Goal: Transaction & Acquisition: Purchase product/service

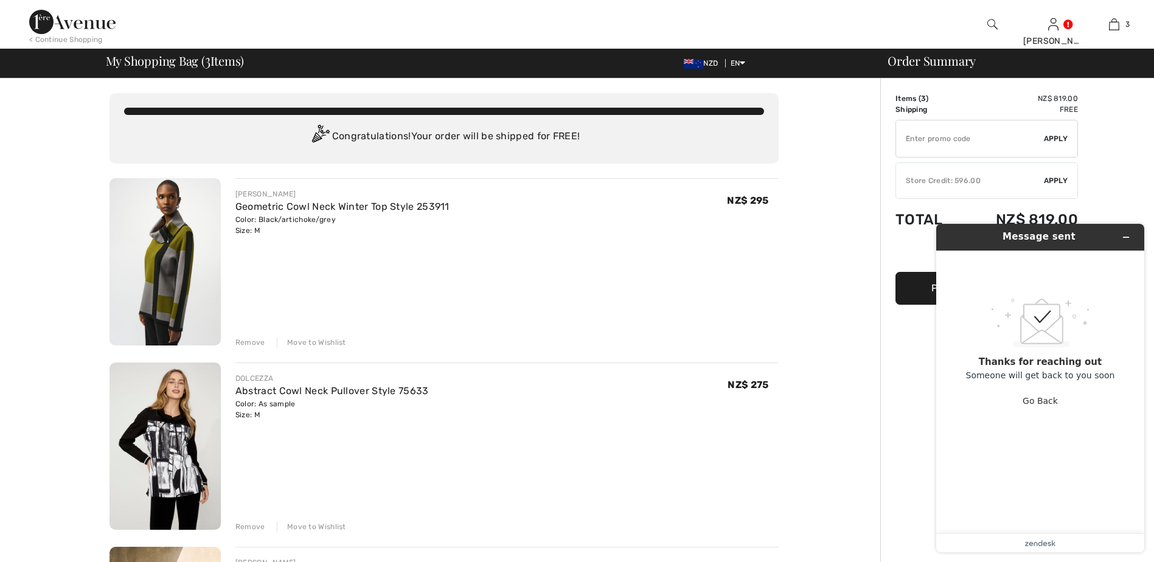
click at [934, 383] on div "Message sent .custom-cls-1{fill:#ccc;}.cls-2{fill:#cccccb;}.cls-3{fill:#f8f8f8;…" at bounding box center [1039, 388] width 227 height 348
click at [1125, 236] on icon "Minimize widget" at bounding box center [1126, 237] width 9 height 9
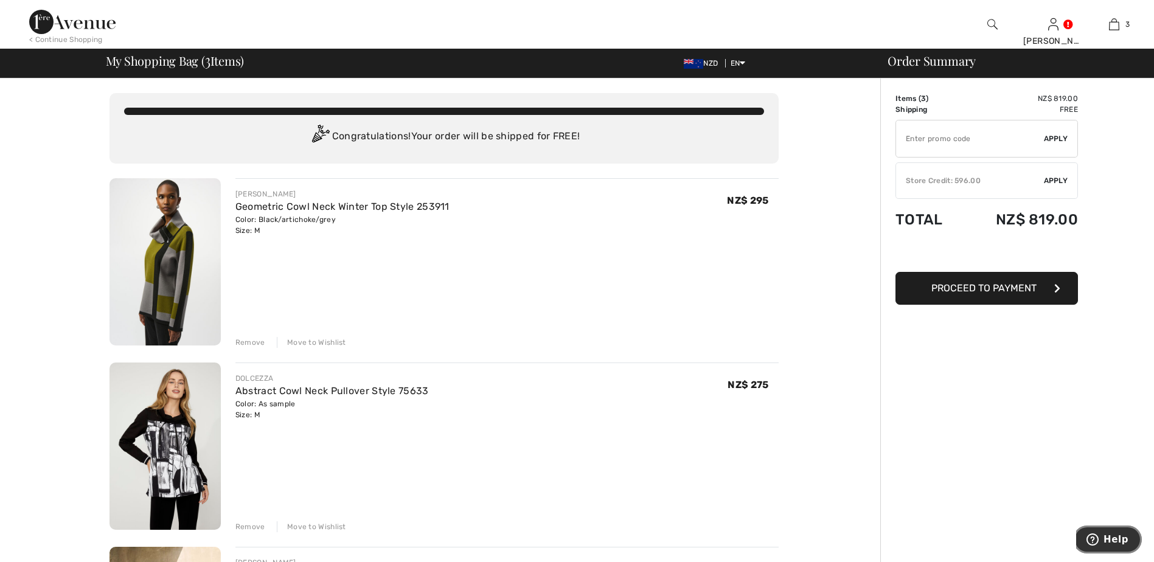
click at [1097, 536] on icon "Help" at bounding box center [1092, 539] width 12 height 12
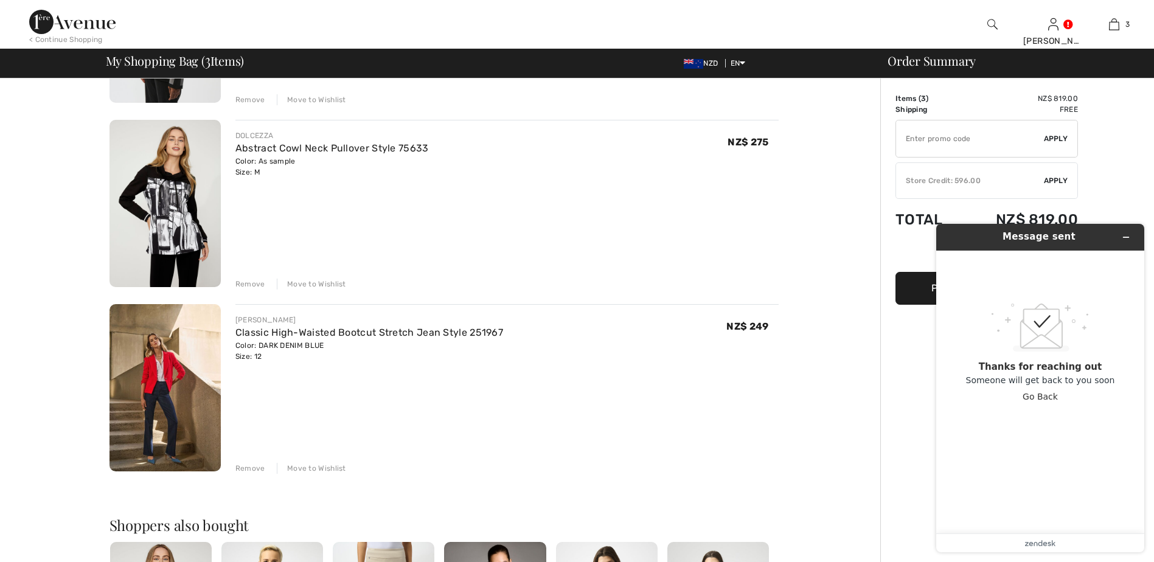
scroll to position [243, 0]
click at [1064, 179] on span "Apply" at bounding box center [1056, 180] width 24 height 11
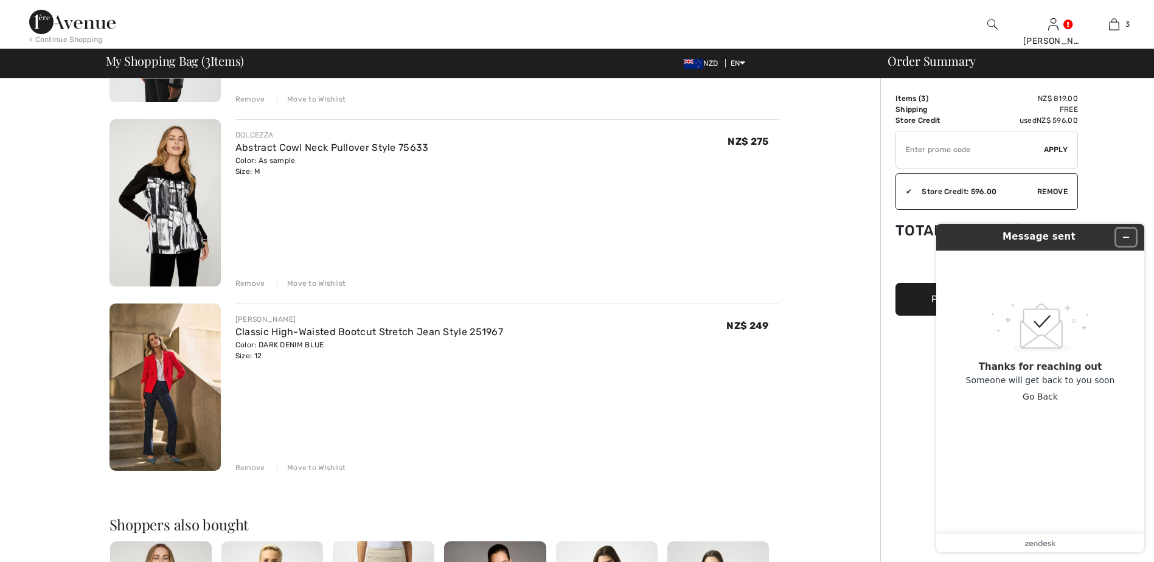
click at [1127, 237] on icon "Minimize widget" at bounding box center [1125, 237] width 5 height 0
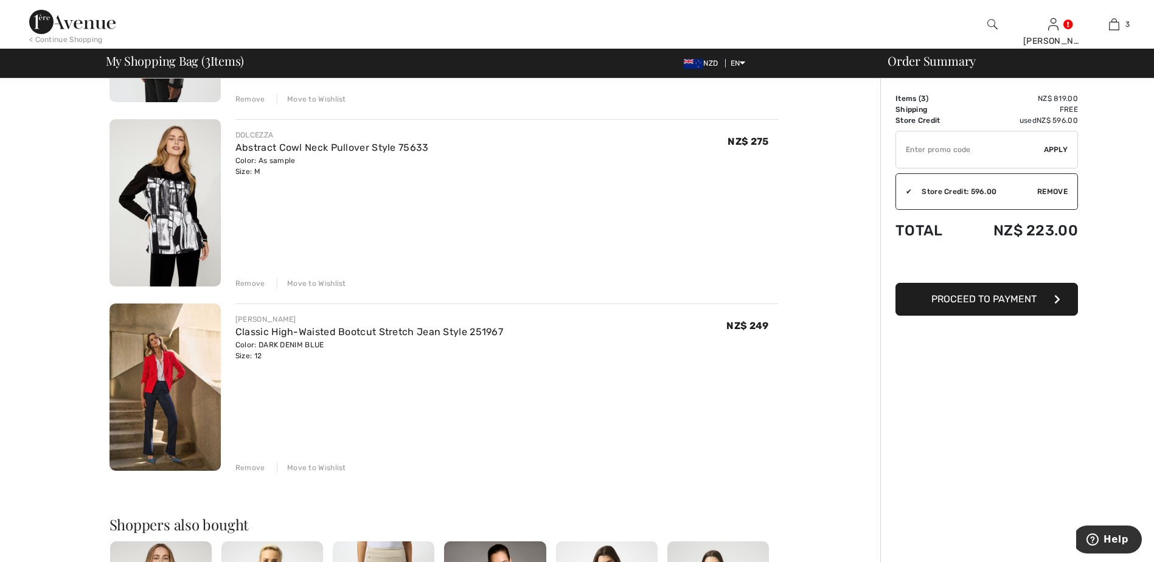
click at [976, 296] on span "Proceed to Payment" at bounding box center [983, 299] width 105 height 12
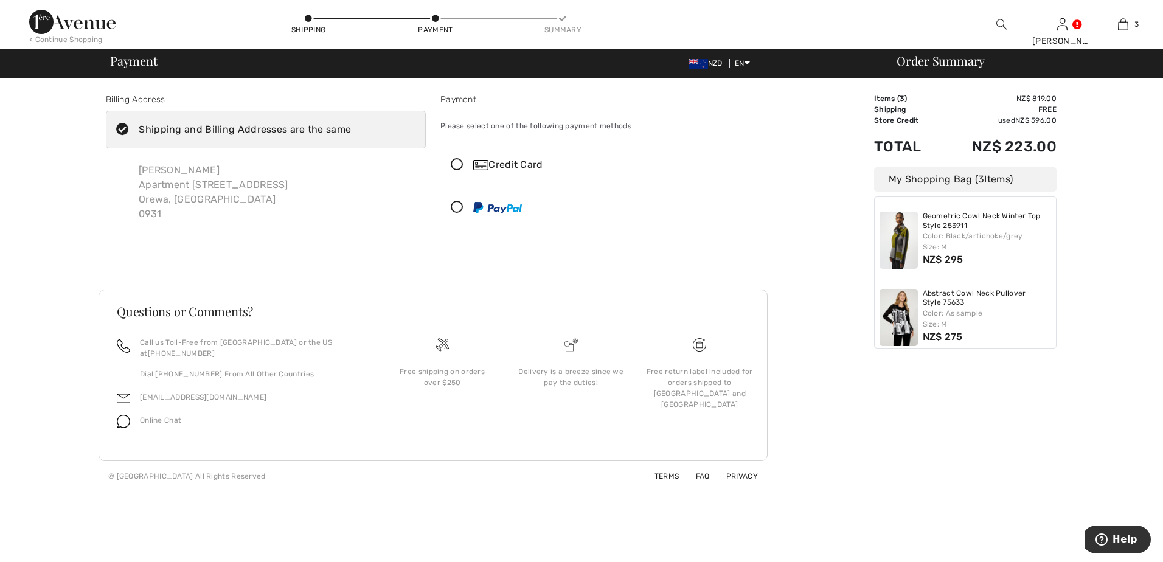
click at [490, 167] on div "Credit Card" at bounding box center [612, 165] width 279 height 15
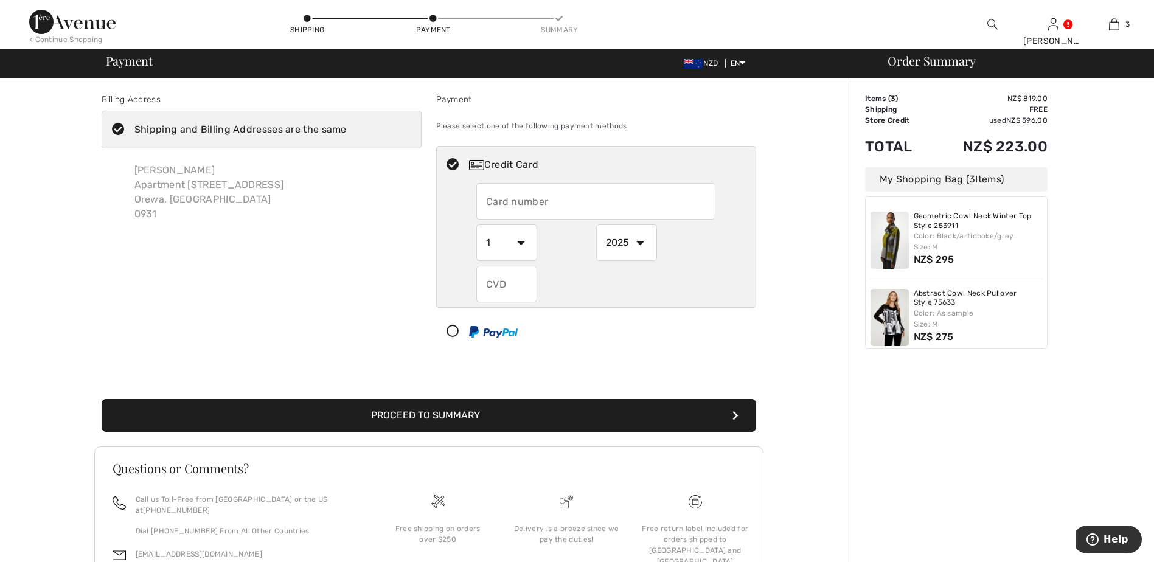
click at [535, 198] on input "text" at bounding box center [595, 201] width 239 height 36
type input "4617550042364605"
drag, startPoint x: 518, startPoint y: 245, endPoint x: 517, endPoint y: 262, distance: 16.5
click at [518, 256] on select "1 2 3 4 5 6 7 8 9 10 11 12" at bounding box center [506, 242] width 61 height 36
select select "2"
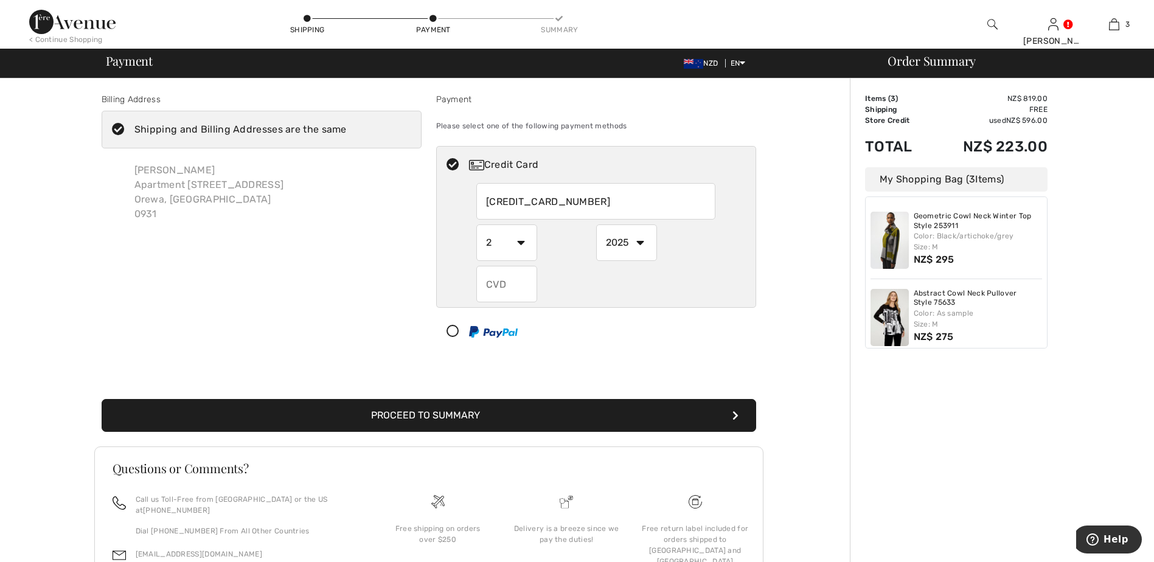
click at [476, 224] on select "1 2 3 4 5 6 7 8 9 10 11 12" at bounding box center [506, 242] width 61 height 36
click at [641, 242] on select "2025 2026 2027 2028 2029 2030 2031 2032 2033 2034 2035" at bounding box center [626, 242] width 61 height 36
select select "2026"
click at [596, 224] on select "2025 2026 2027 2028 2029 2030 2031 2032 2033 2034 2035" at bounding box center [626, 242] width 61 height 36
click at [516, 277] on input "text" at bounding box center [506, 284] width 61 height 36
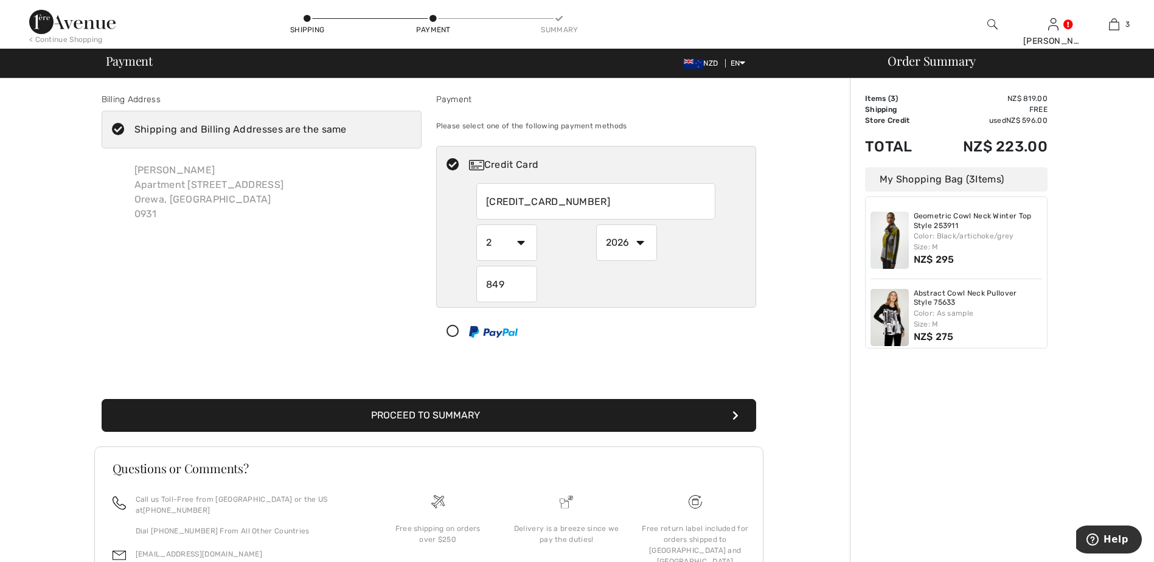
type input "849"
click at [456, 408] on button "Proceed to Summary" at bounding box center [429, 415] width 655 height 33
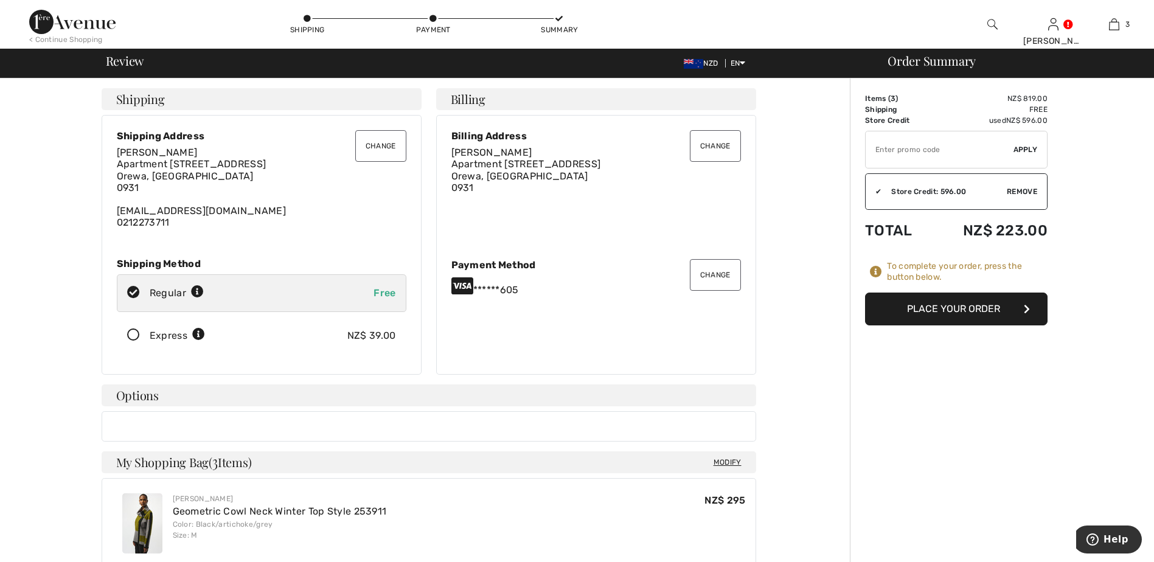
click at [970, 317] on button "Place Your Order" at bounding box center [956, 309] width 182 height 33
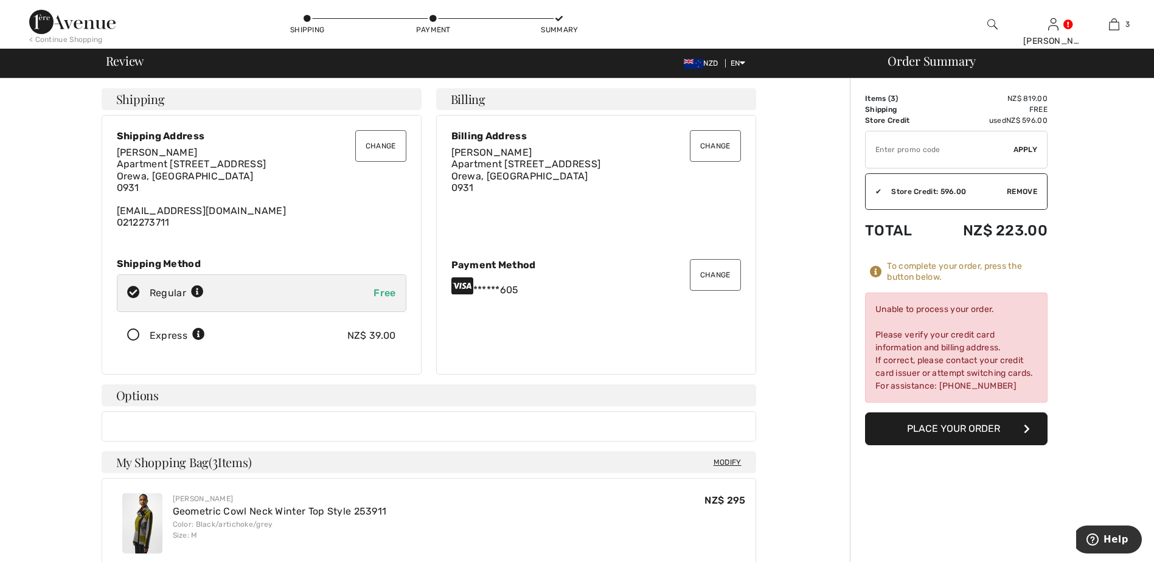
click at [709, 271] on button "Change" at bounding box center [715, 275] width 51 height 32
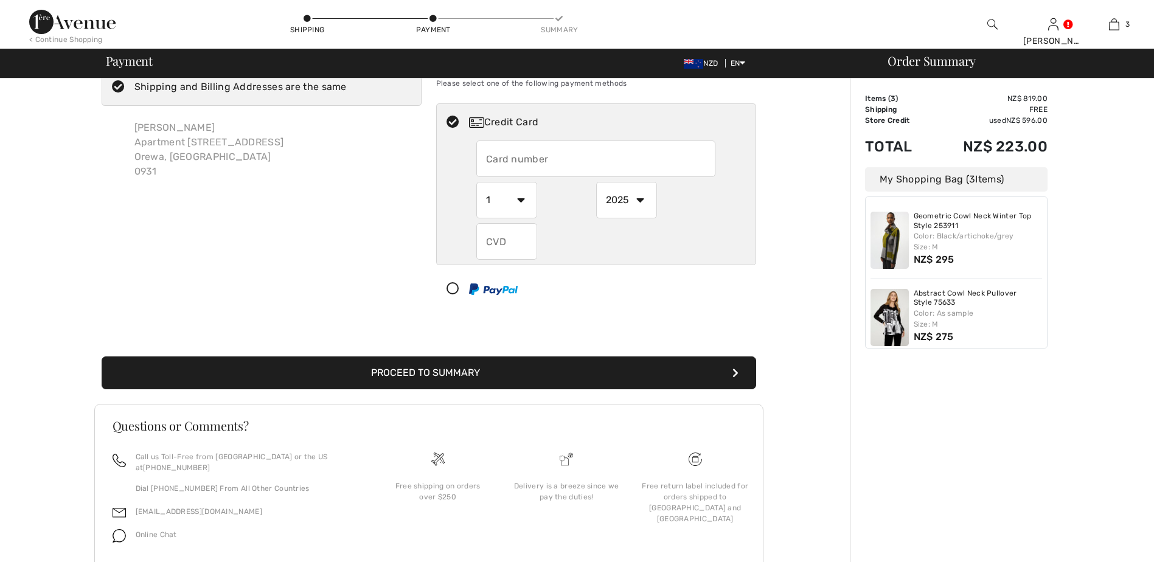
click at [518, 161] on input "text" at bounding box center [595, 159] width 239 height 36
radio input "true"
type input "4617550042364605"
click at [520, 203] on select "1 2 3 4 5 6 7 8 9 10 11 12" at bounding box center [506, 200] width 61 height 36
radio input "true"
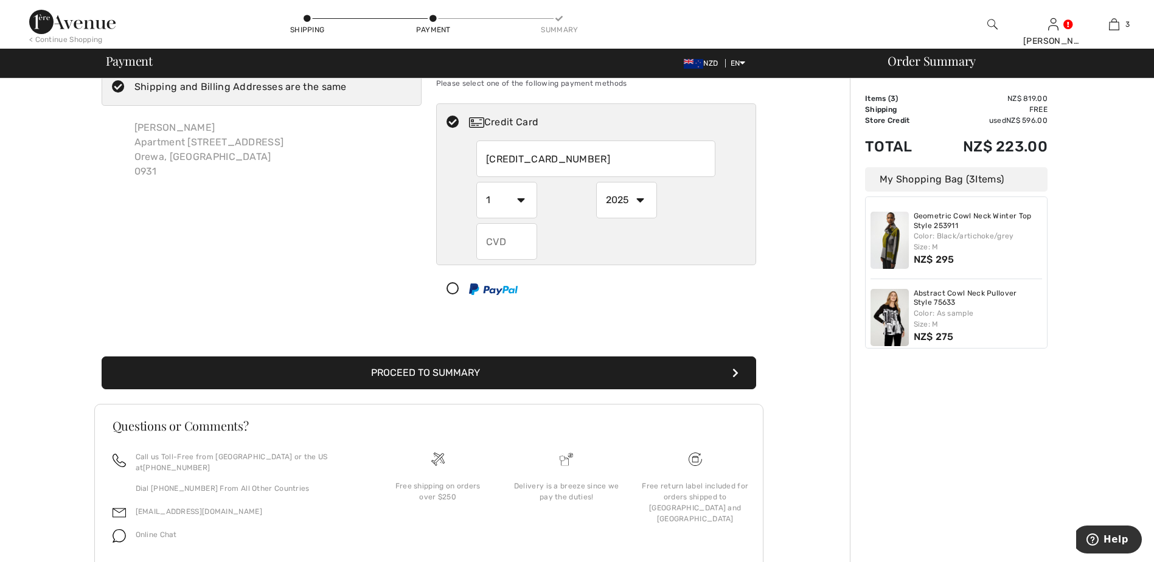
select select "2"
click at [476, 182] on select "1 2 3 4 5 6 7 8 9 10 11 12" at bounding box center [506, 200] width 61 height 36
click at [645, 200] on select "2025 2026 2027 2028 2029 2030 2031 2032 2033 2034 2035" at bounding box center [626, 200] width 61 height 36
radio input "true"
select select "2026"
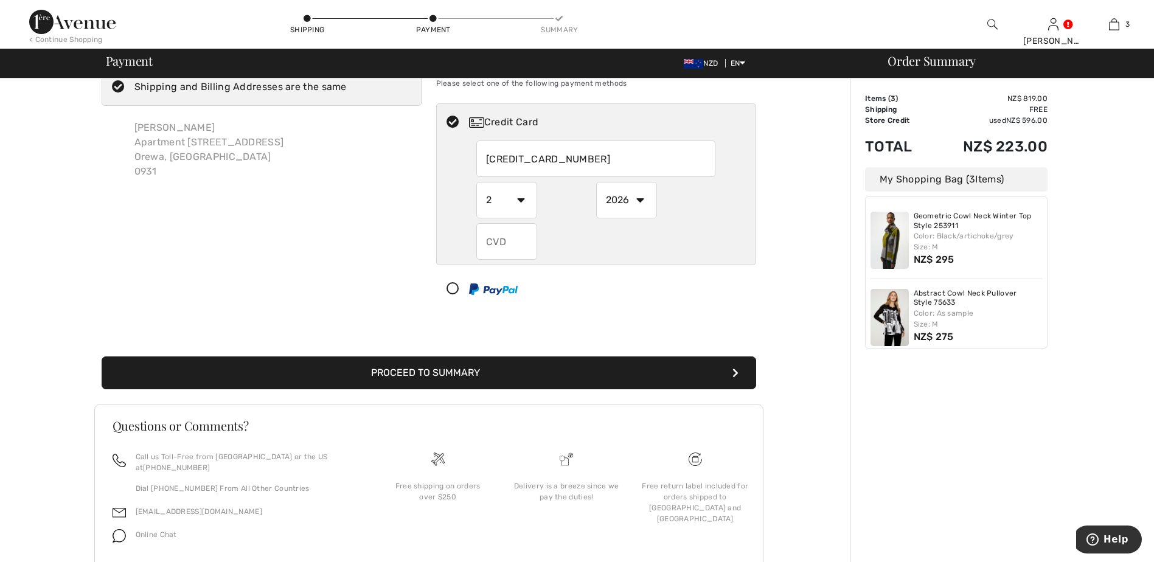
click at [596, 182] on select "2025 2026 2027 2028 2029 2030 2031 2032 2033 2034 2035" at bounding box center [626, 200] width 61 height 36
click at [524, 240] on input "text" at bounding box center [506, 241] width 61 height 36
radio input "true"
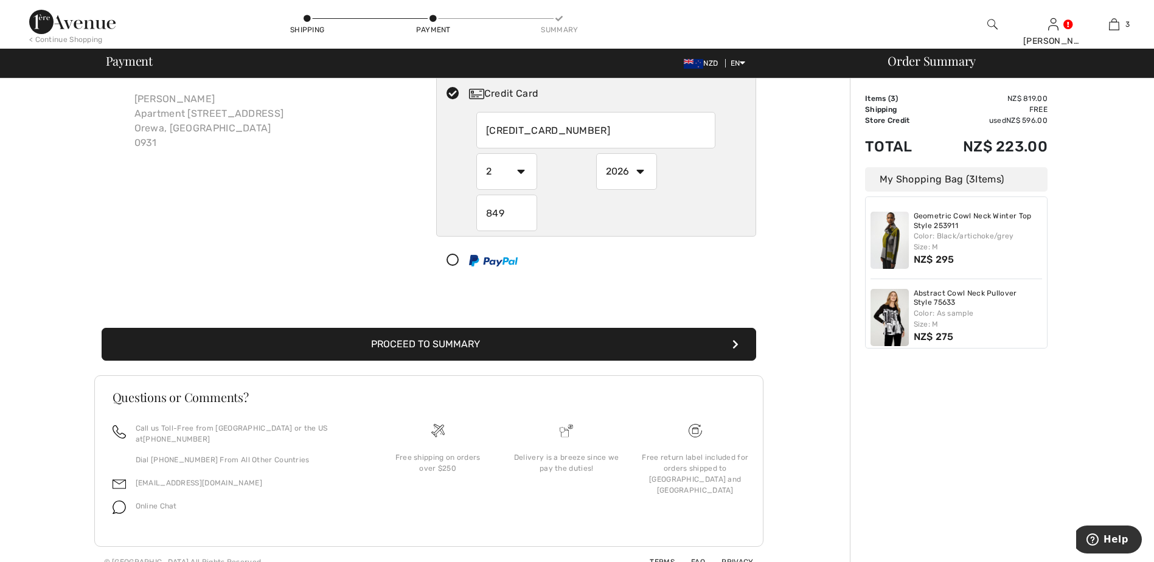
scroll to position [75, 0]
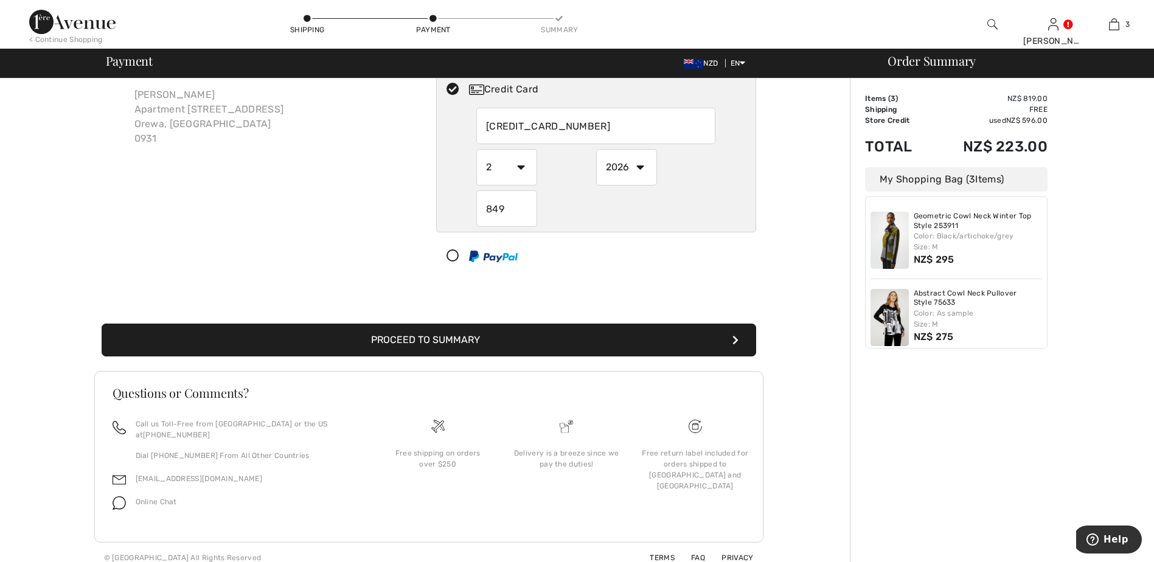
type input "849"
click at [524, 339] on button "Proceed to Summary" at bounding box center [429, 340] width 655 height 33
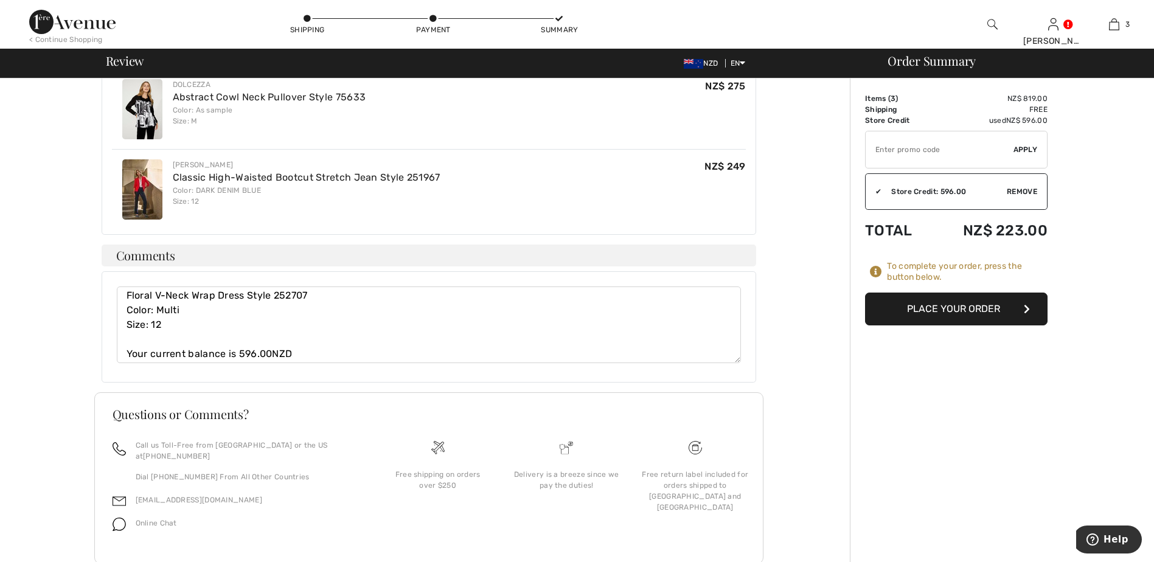
scroll to position [516, 0]
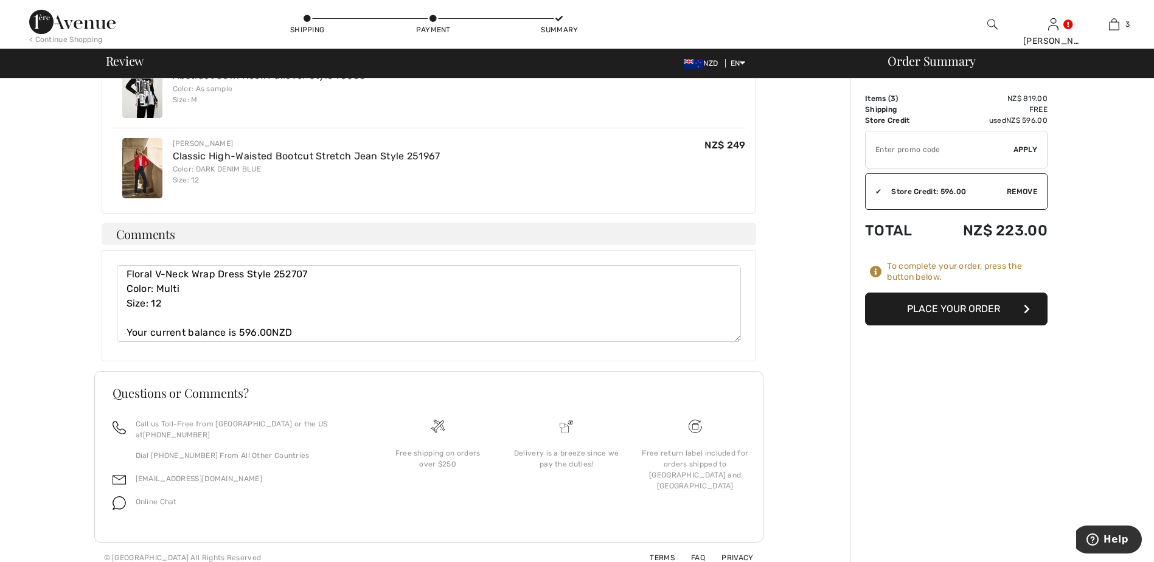
click at [952, 311] on button "Place Your Order" at bounding box center [956, 309] width 182 height 33
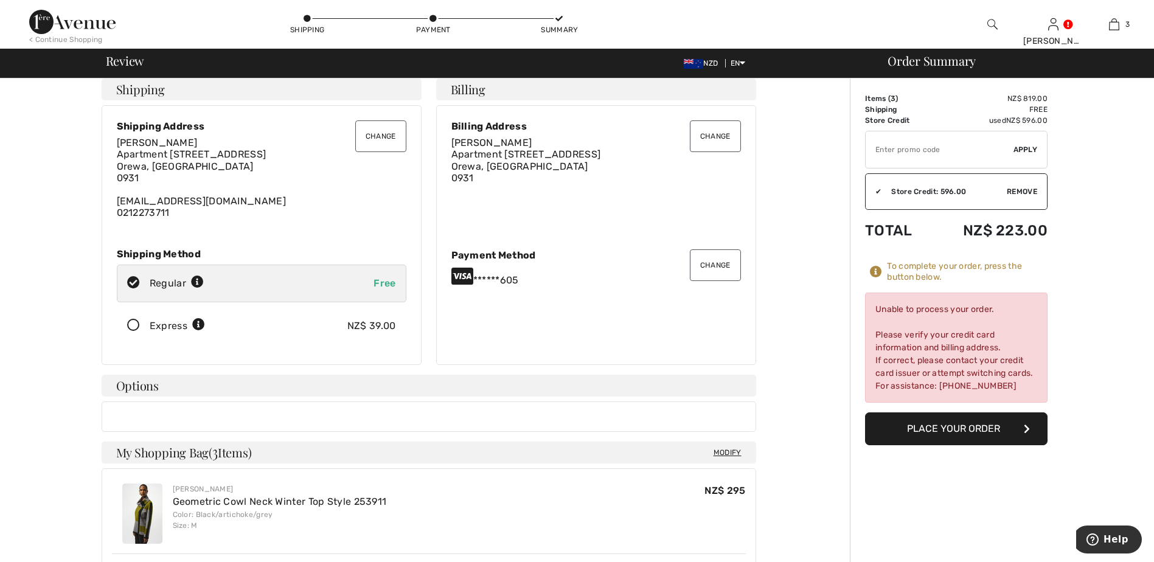
scroll to position [0, 0]
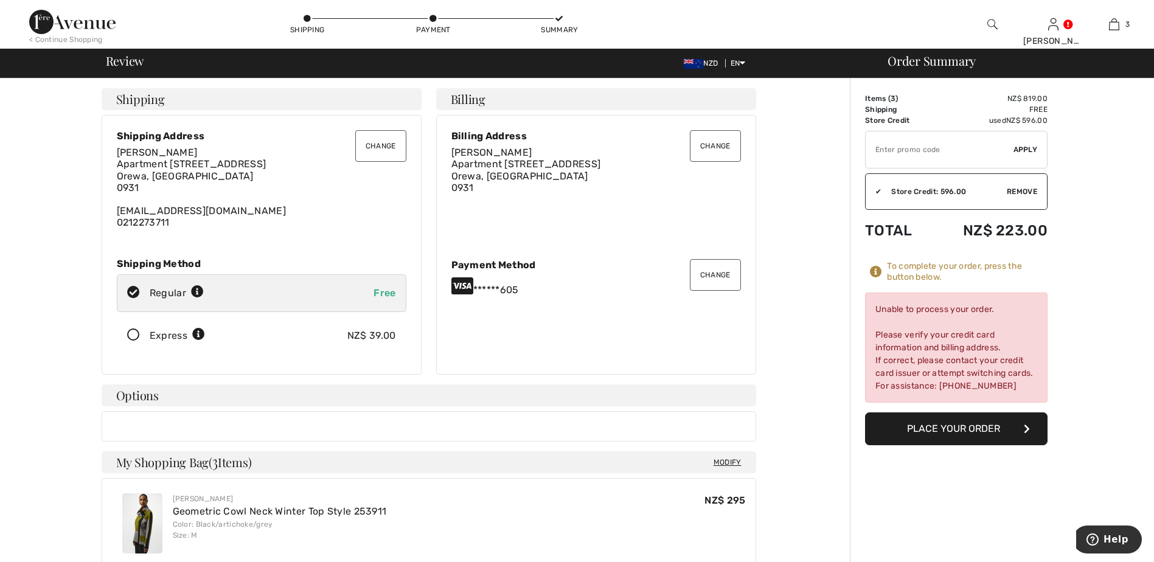
click at [960, 434] on button "Place Your Order" at bounding box center [956, 428] width 182 height 33
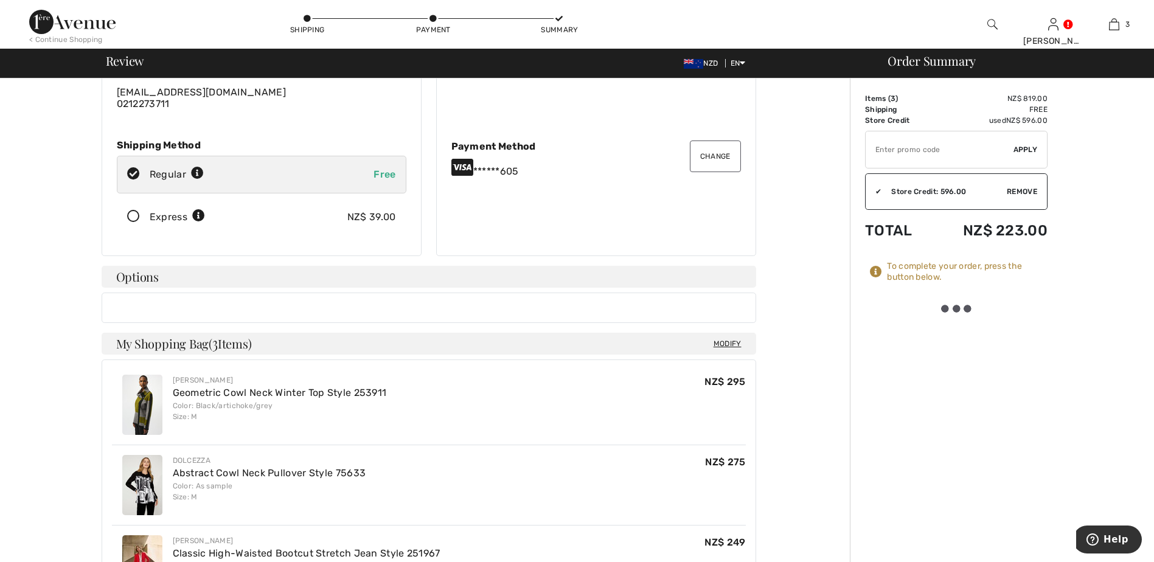
scroll to position [122, 0]
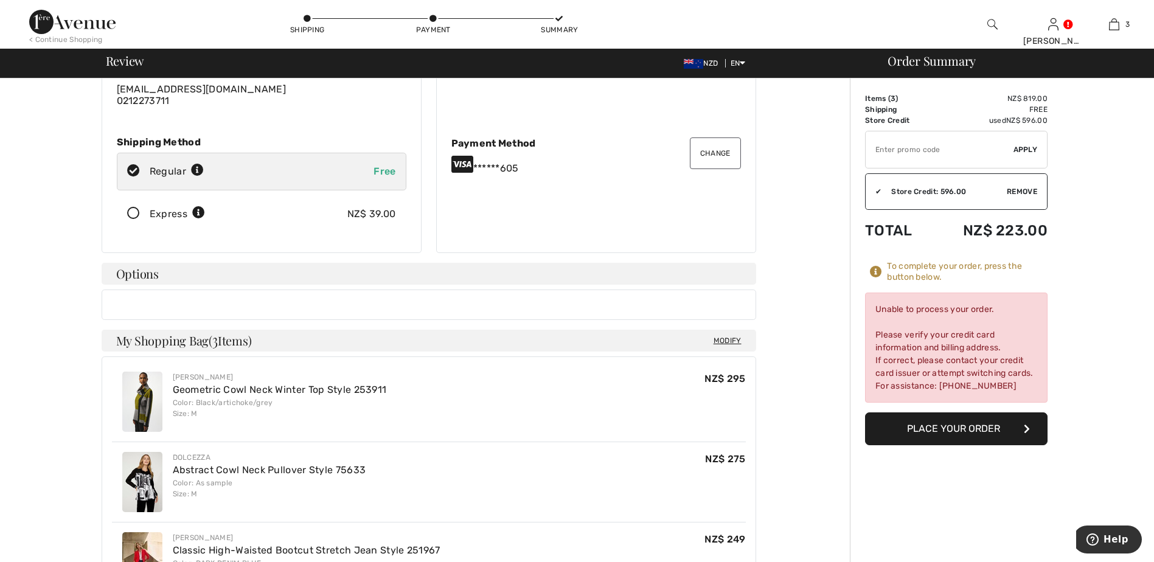
click at [945, 432] on button "Place Your Order" at bounding box center [956, 428] width 182 height 33
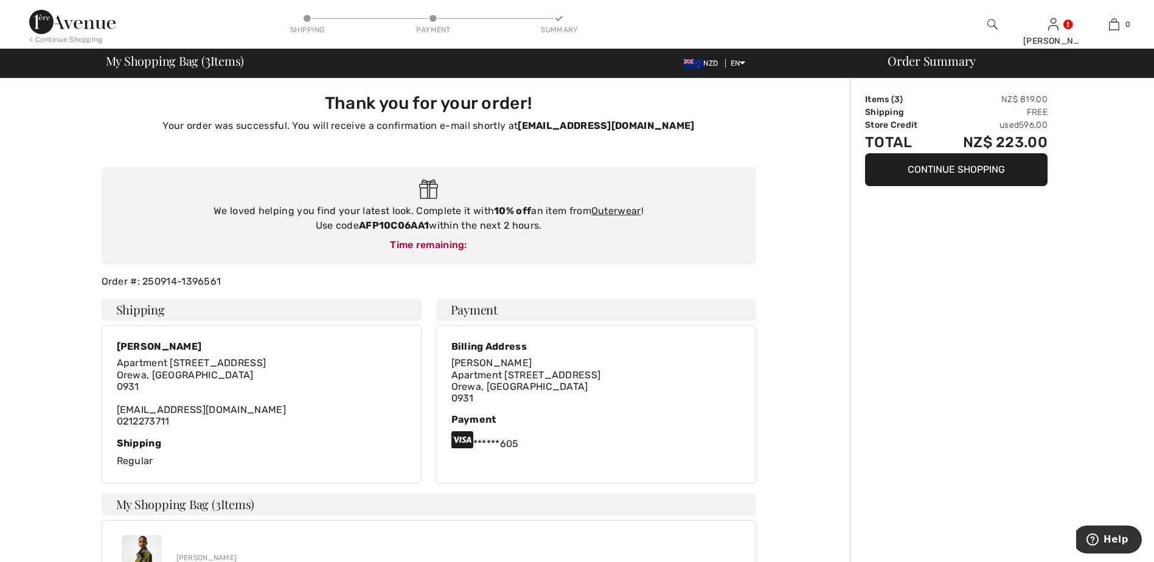
type input "[PERSON_NAME]"
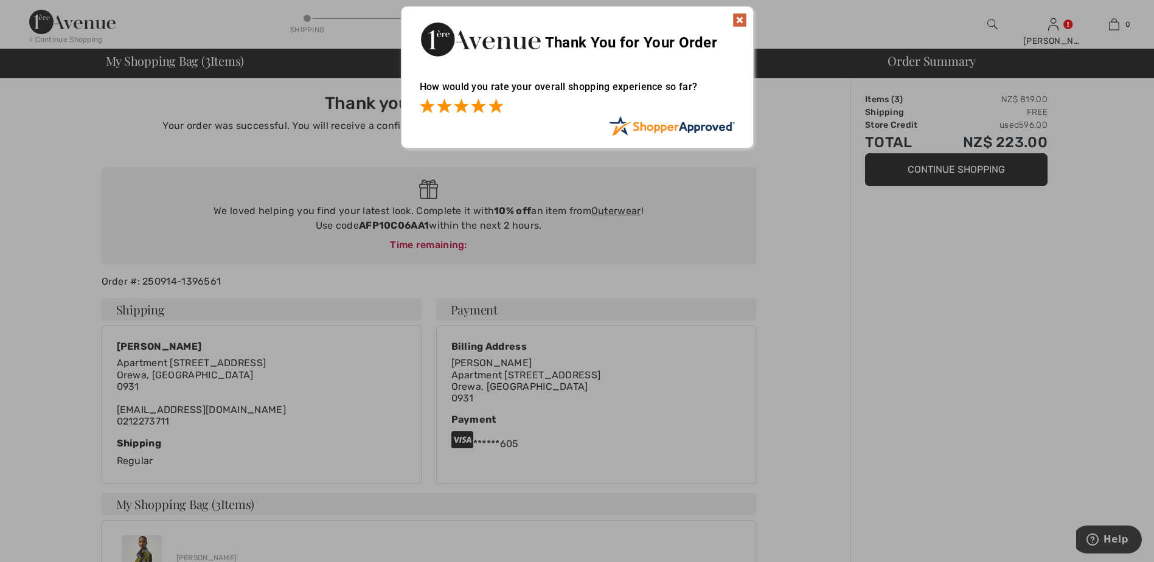
click at [496, 102] on span at bounding box center [495, 106] width 15 height 15
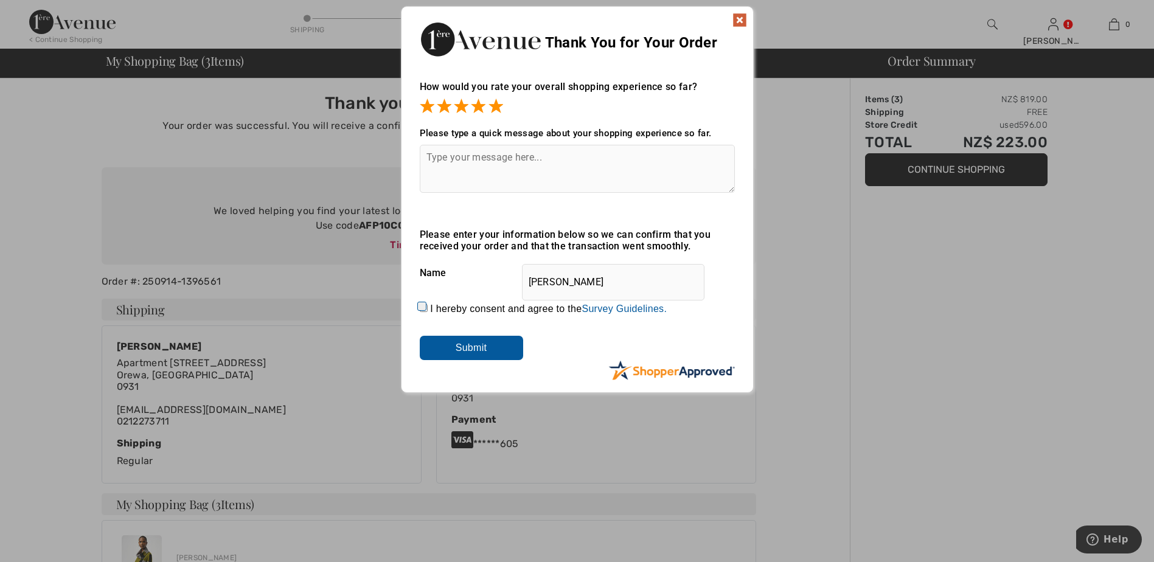
click at [479, 348] on input "Submit" at bounding box center [471, 348] width 103 height 24
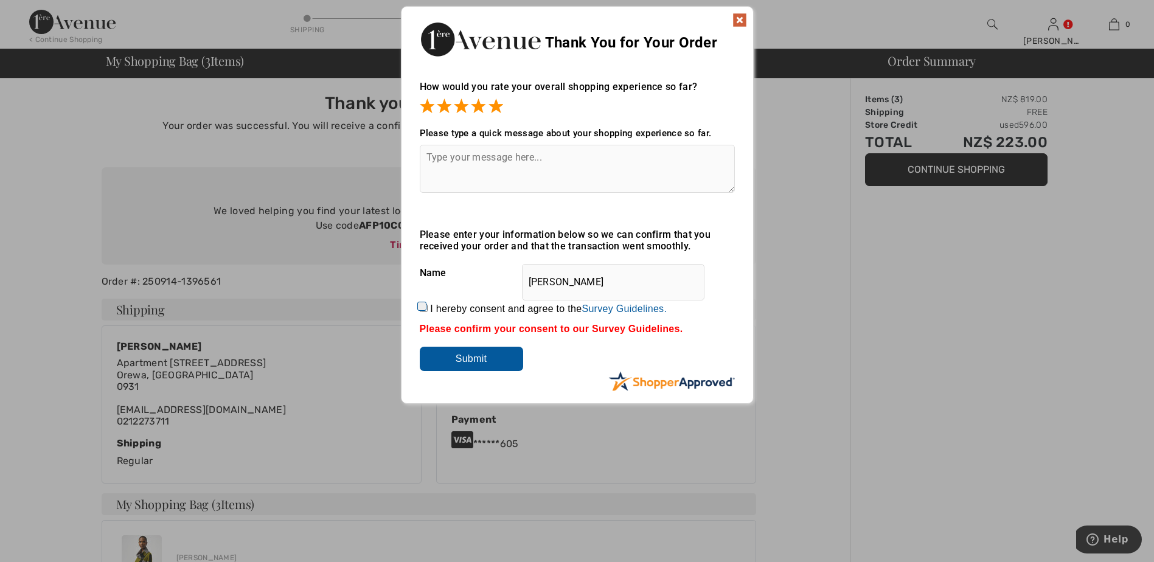
click at [426, 307] on input "I hereby consent and agree to the By submitting a review, you grant permission …" at bounding box center [424, 308] width 8 height 8
checkbox input "true"
click at [479, 356] on input "Submit" at bounding box center [471, 359] width 103 height 24
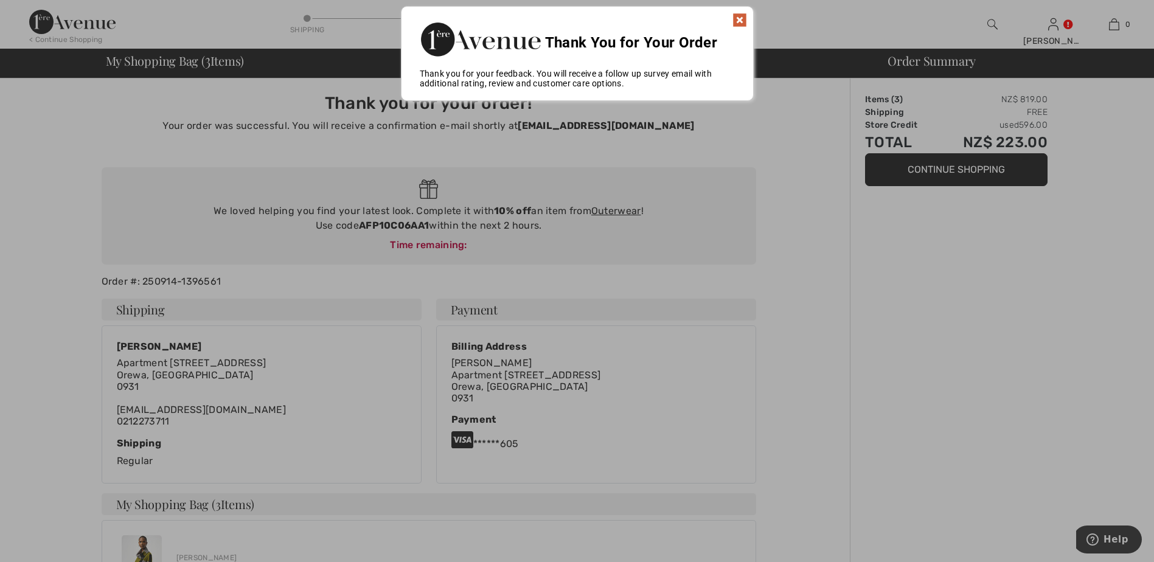
click at [737, 17] on img at bounding box center [739, 20] width 15 height 15
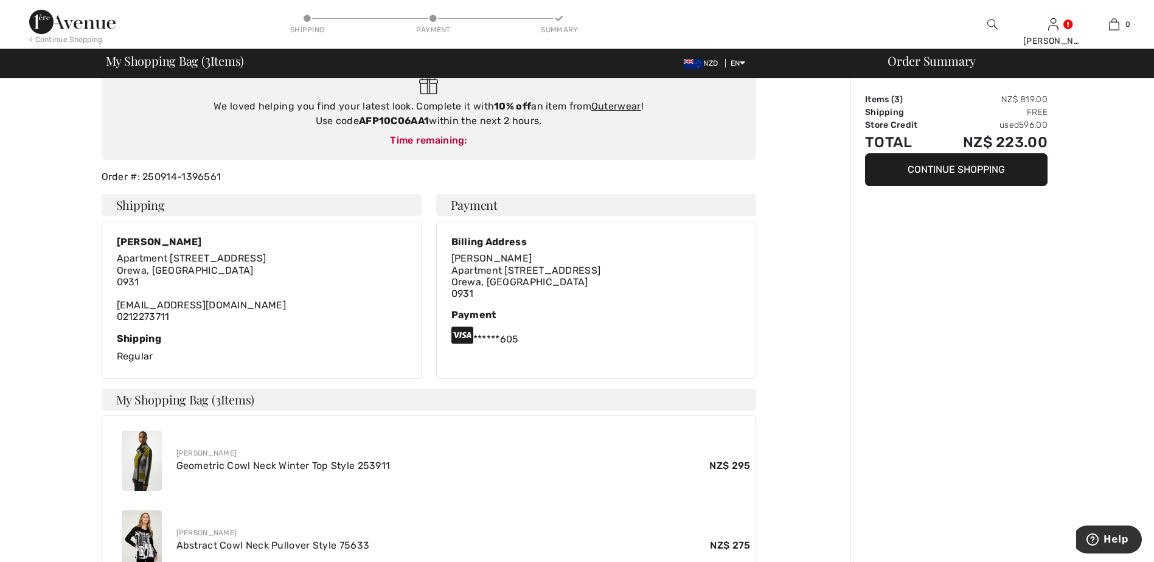
scroll to position [44, 0]
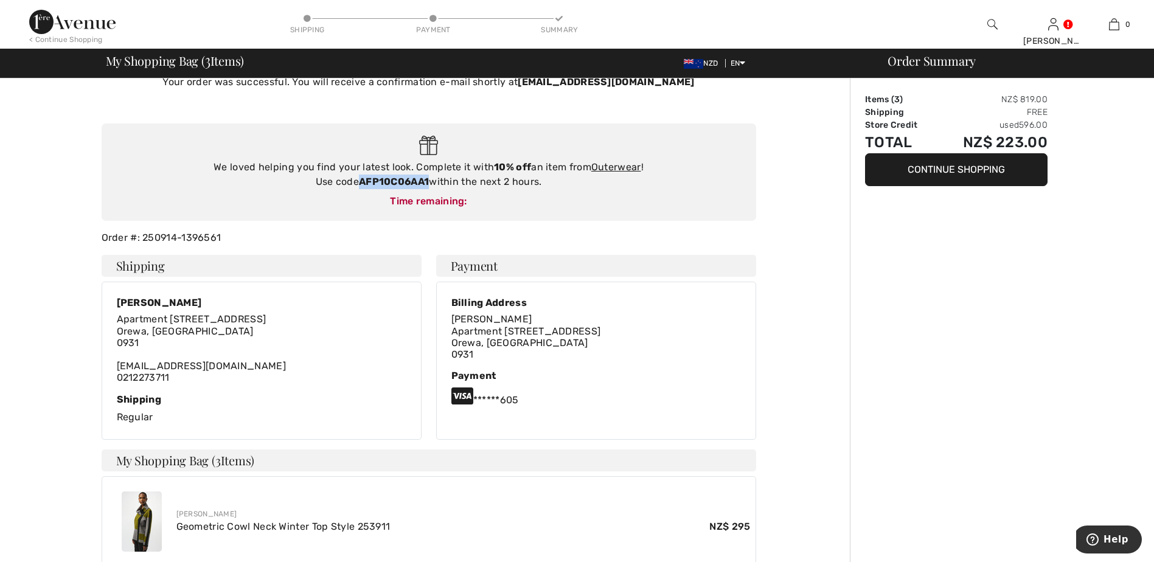
drag, startPoint x: 429, startPoint y: 180, endPoint x: 359, endPoint y: 178, distance: 70.0
click at [359, 178] on strong "AFP10C06AA1" at bounding box center [394, 182] width 70 height 12
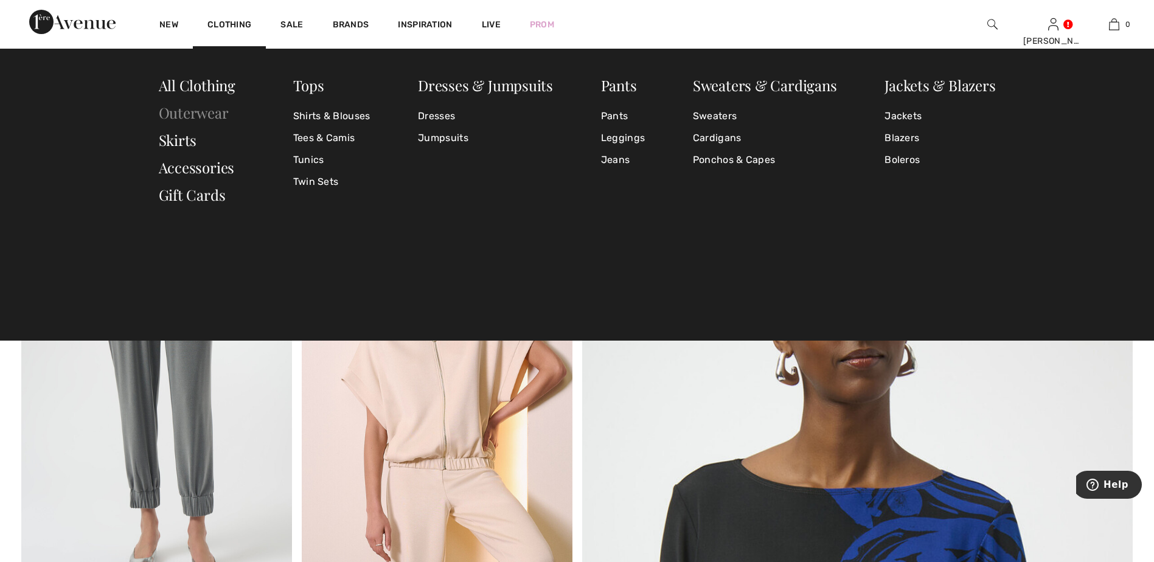
click at [192, 119] on link "Outerwear" at bounding box center [194, 112] width 70 height 19
